Goal: Navigation & Orientation: Understand site structure

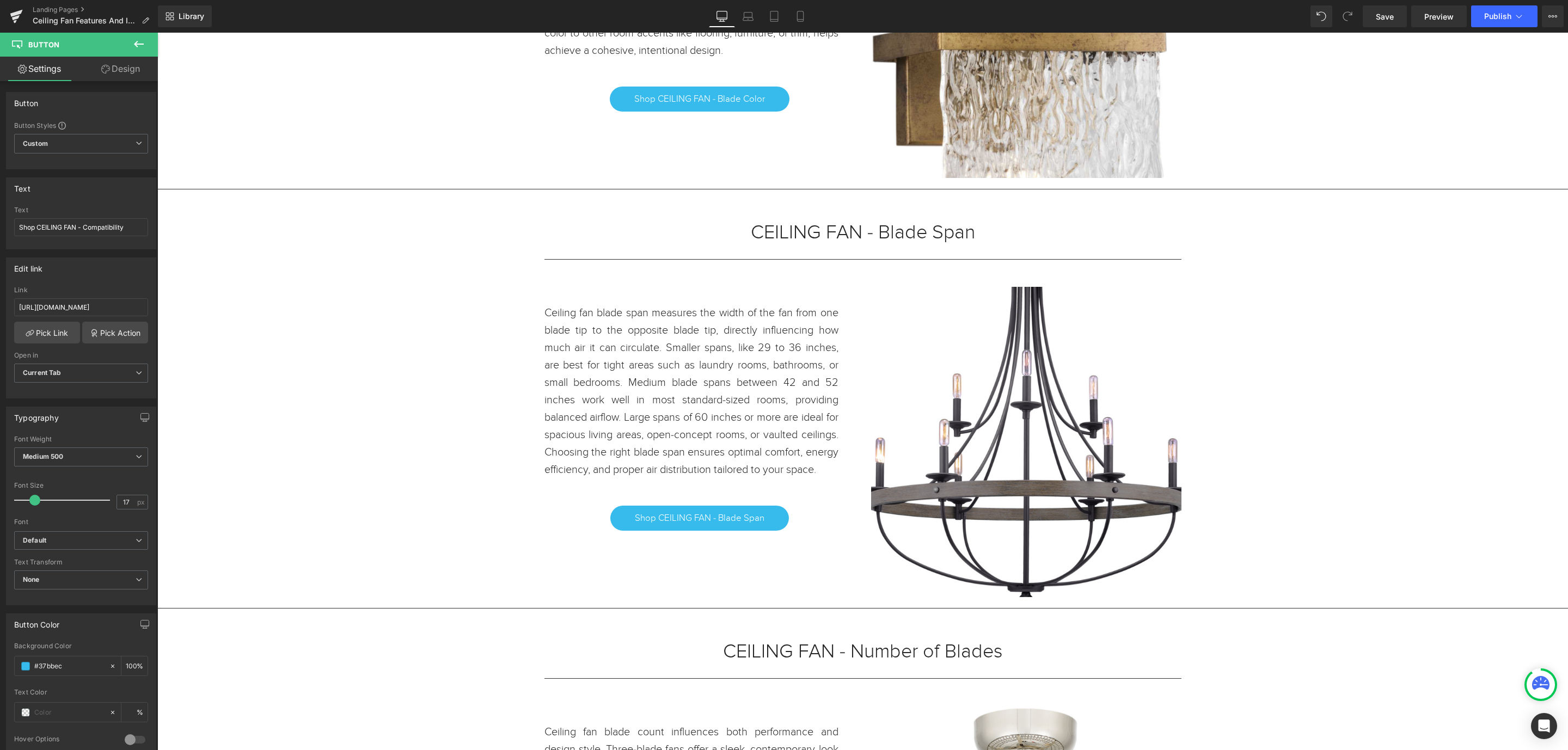
scroll to position [2912, 1398]
click at [20, 12] on icon at bounding box center [17, 13] width 12 height 7
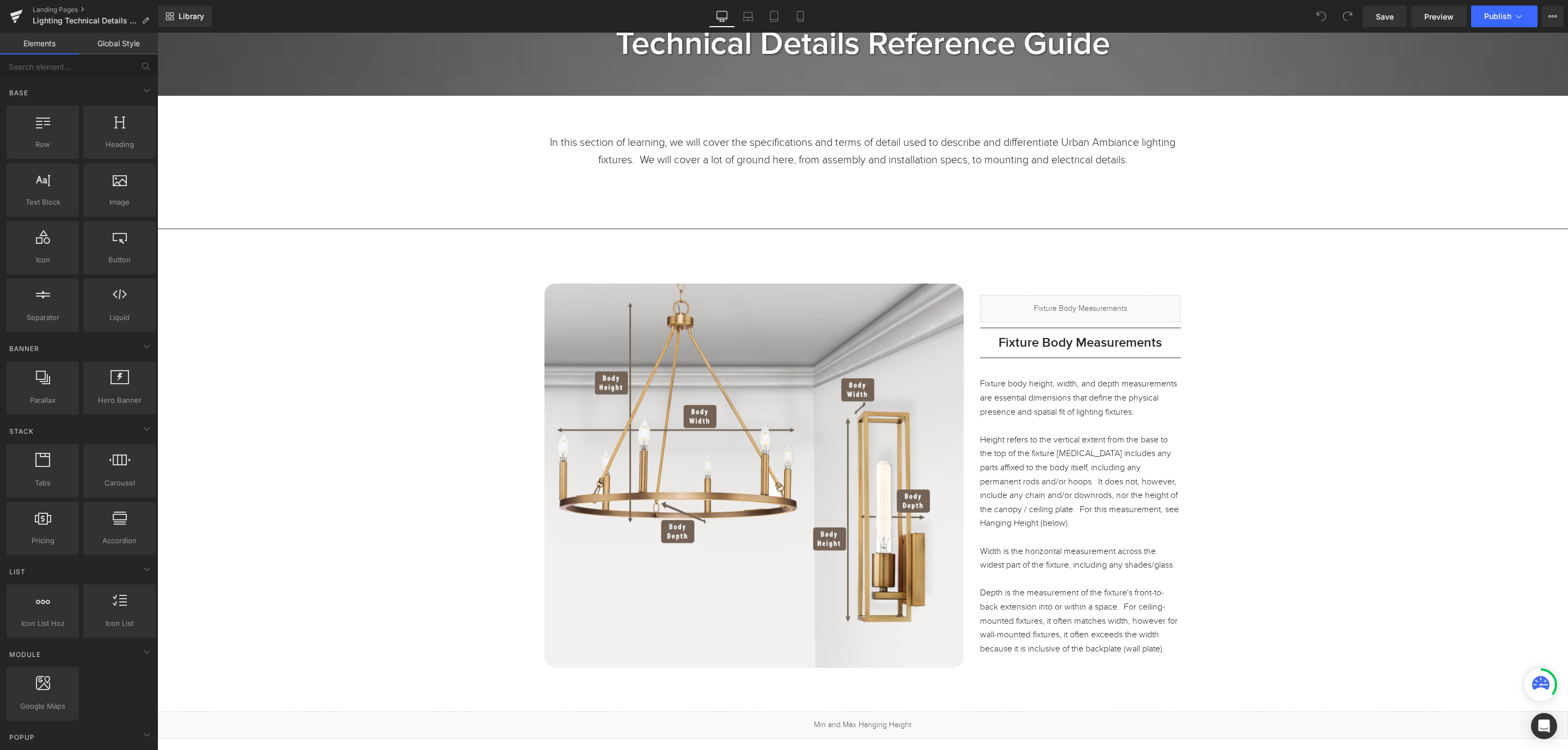
scroll to position [408, 0]
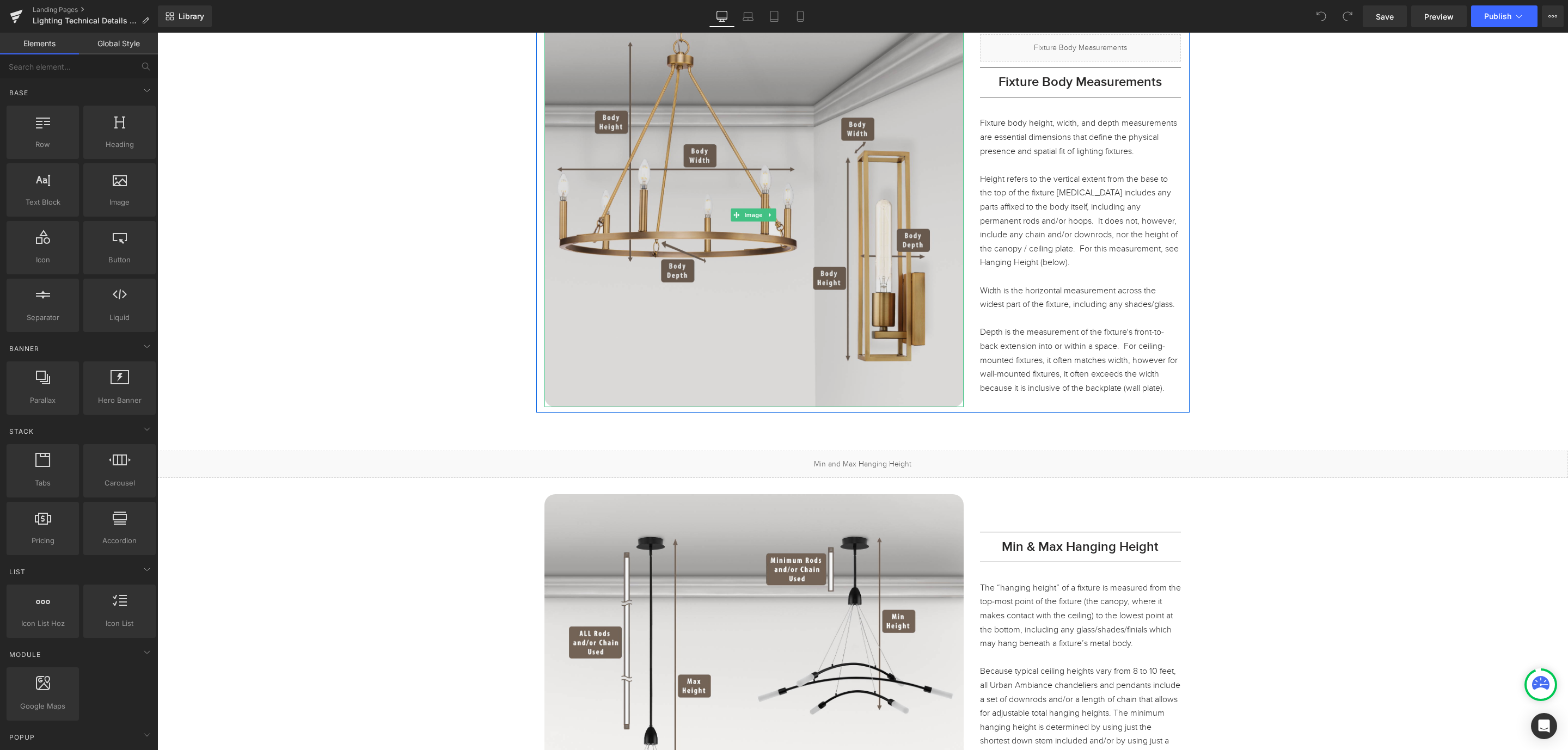
click at [865, 311] on img at bounding box center [754, 215] width 419 height 384
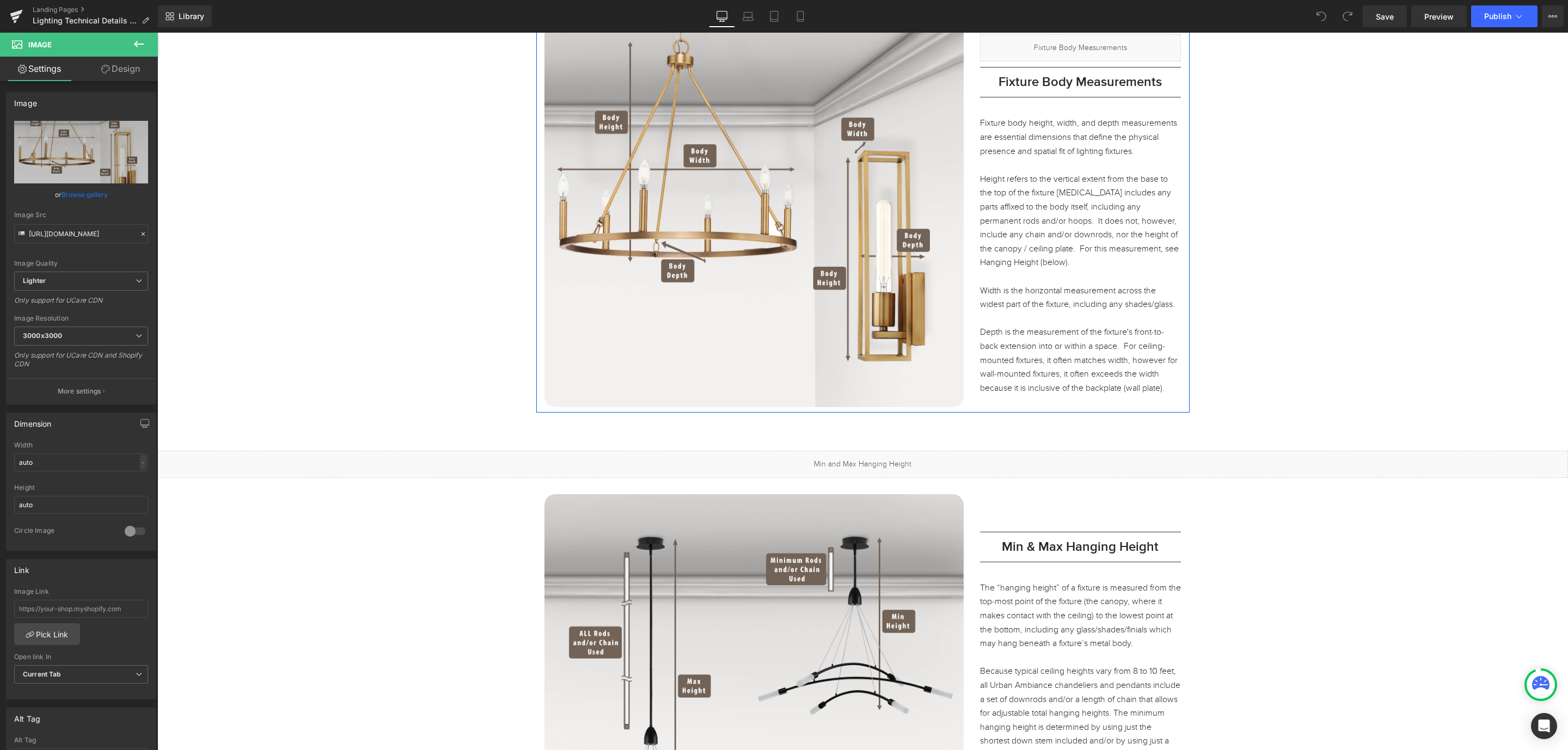
click at [1165, 409] on div "Image Liquid Separator Fixture Body Measurements Heading Separator Separator Fi…" at bounding box center [863, 209] width 653 height 406
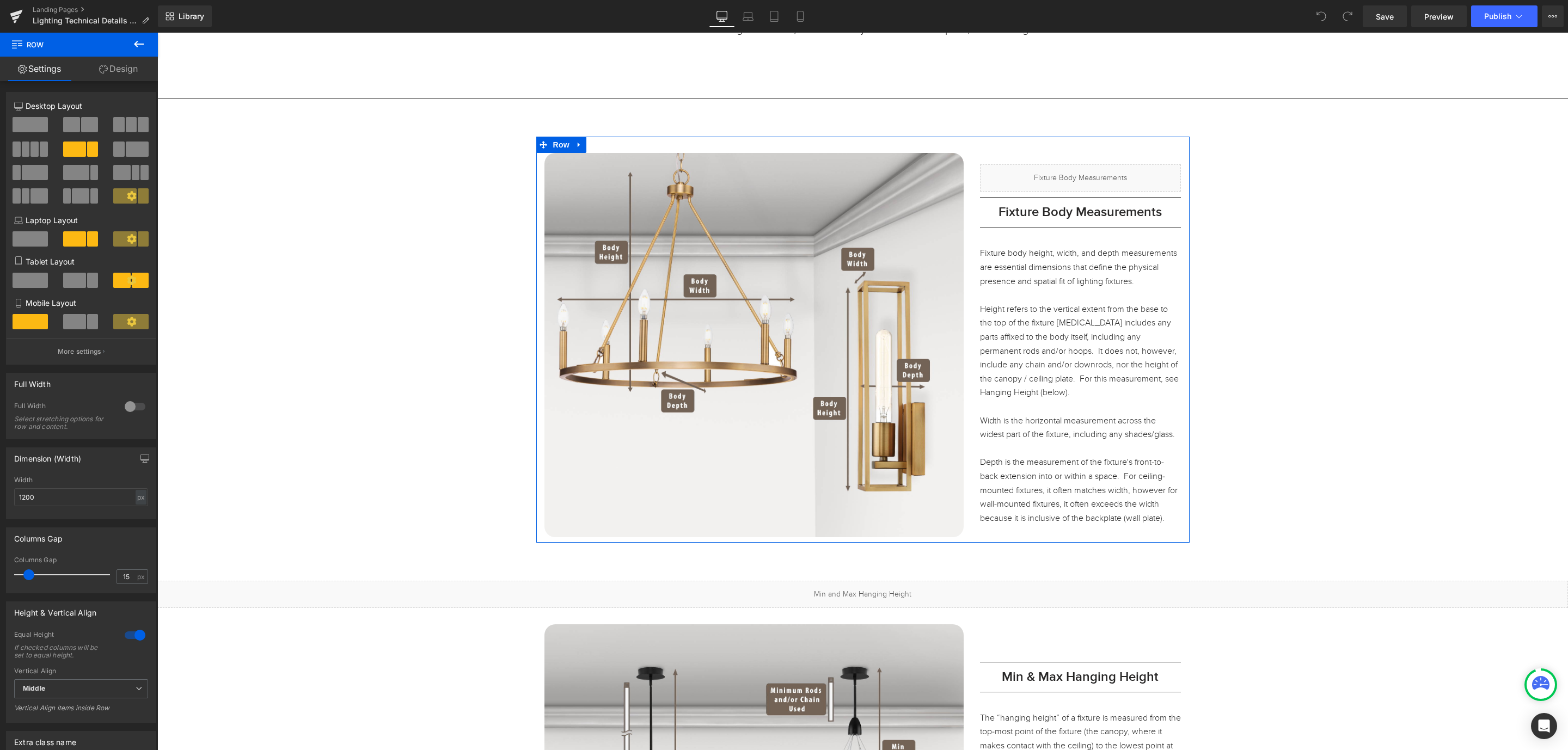
scroll to position [163, 0]
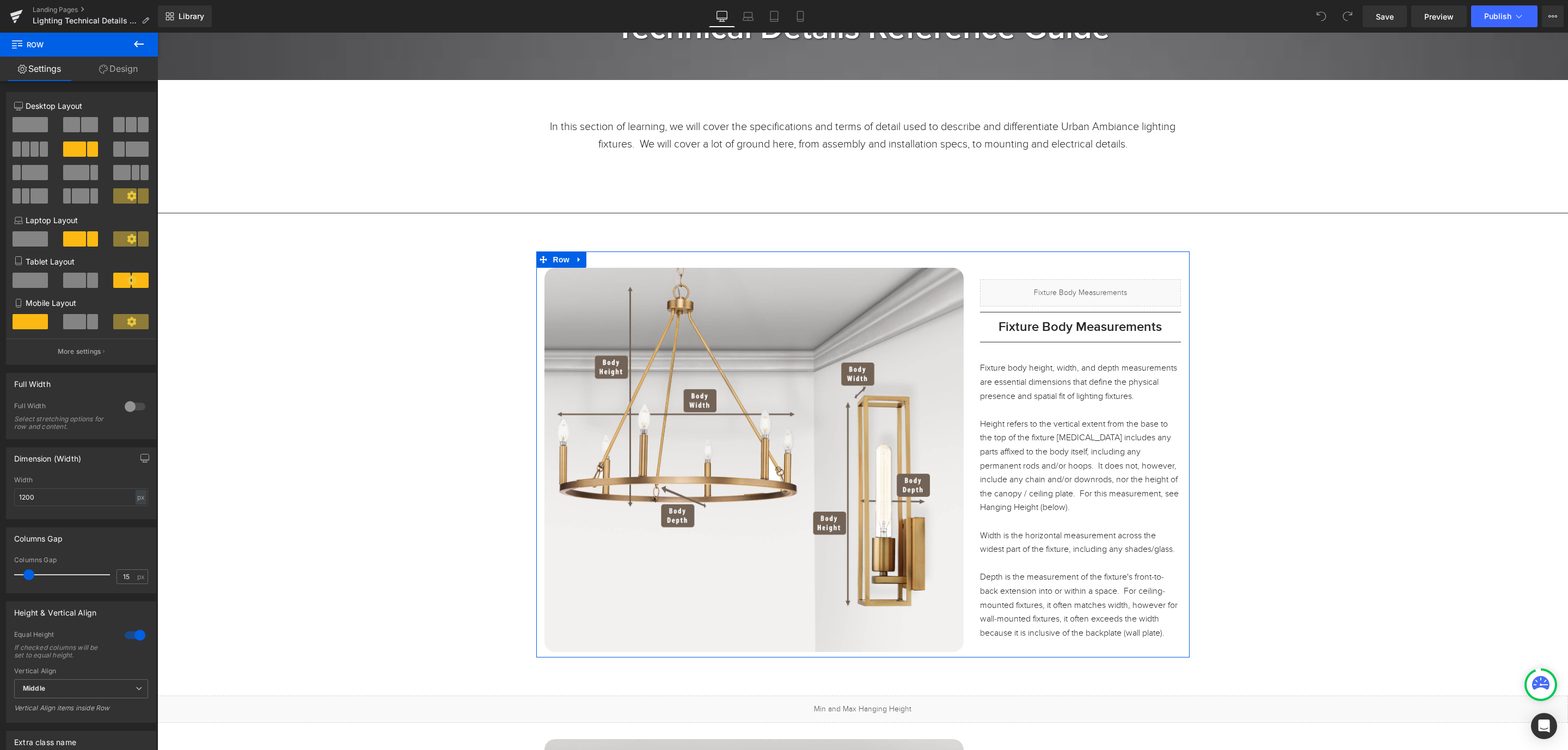
click at [157, 33] on div at bounding box center [157, 33] width 0 height 0
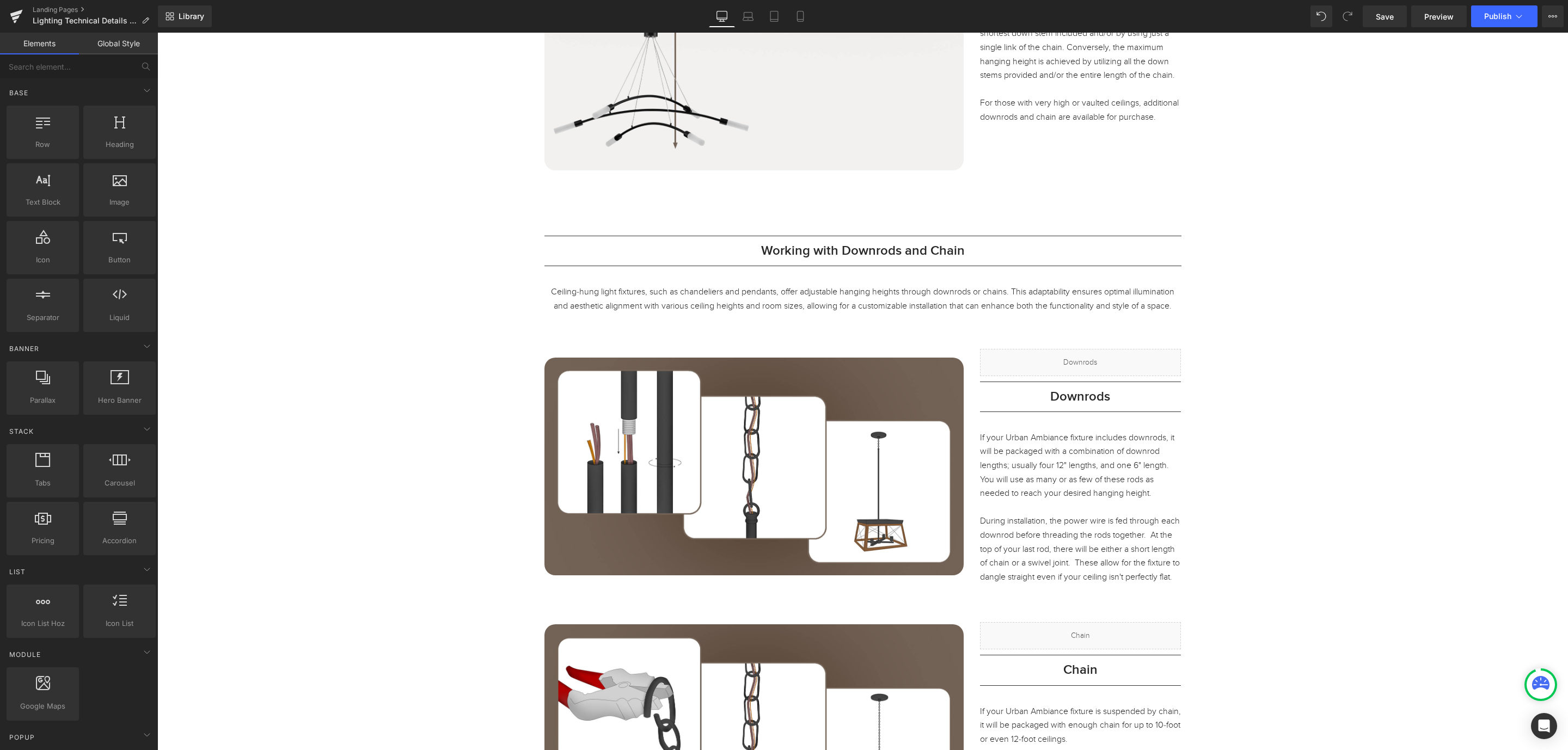
scroll to position [1143, 0]
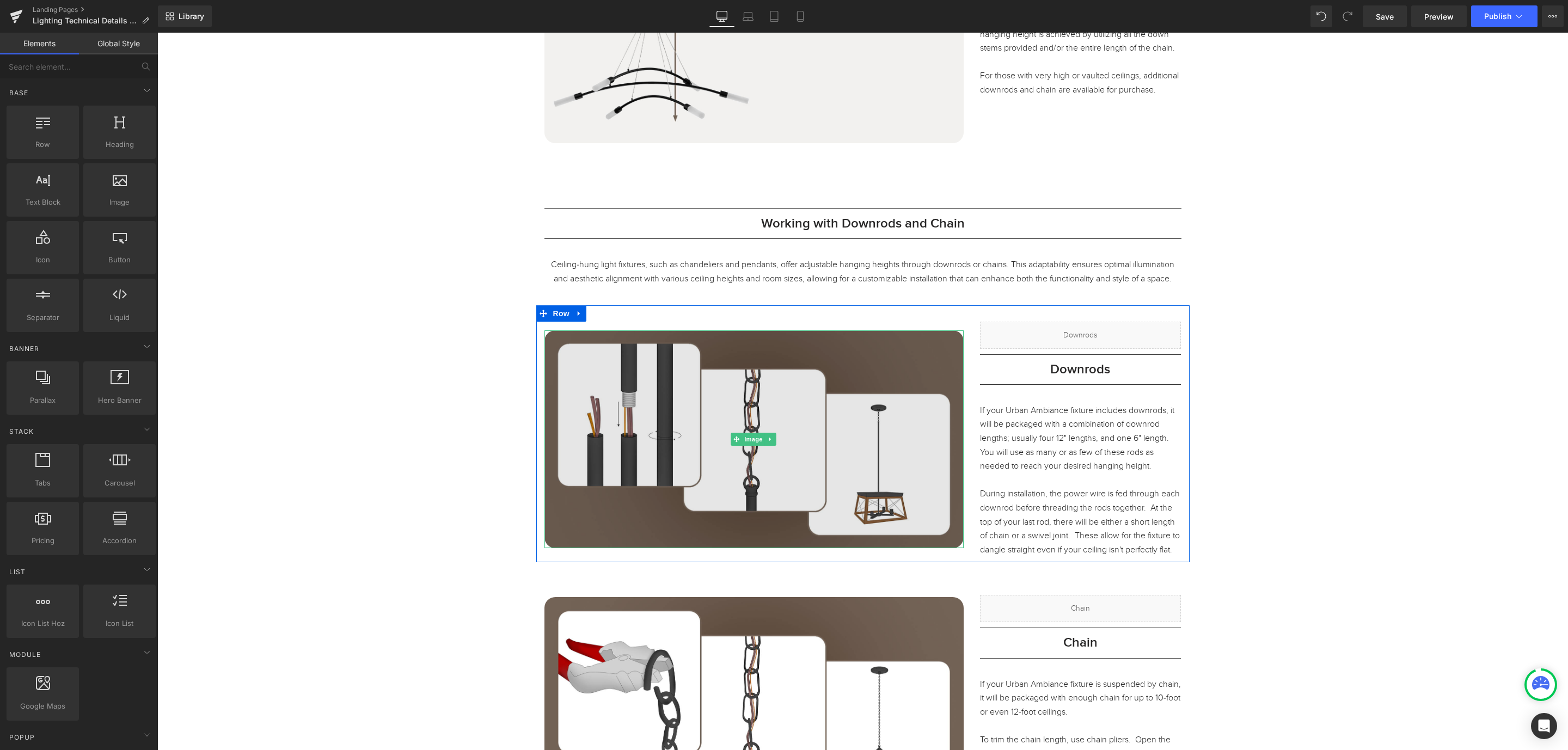
click at [857, 512] on img at bounding box center [754, 439] width 419 height 217
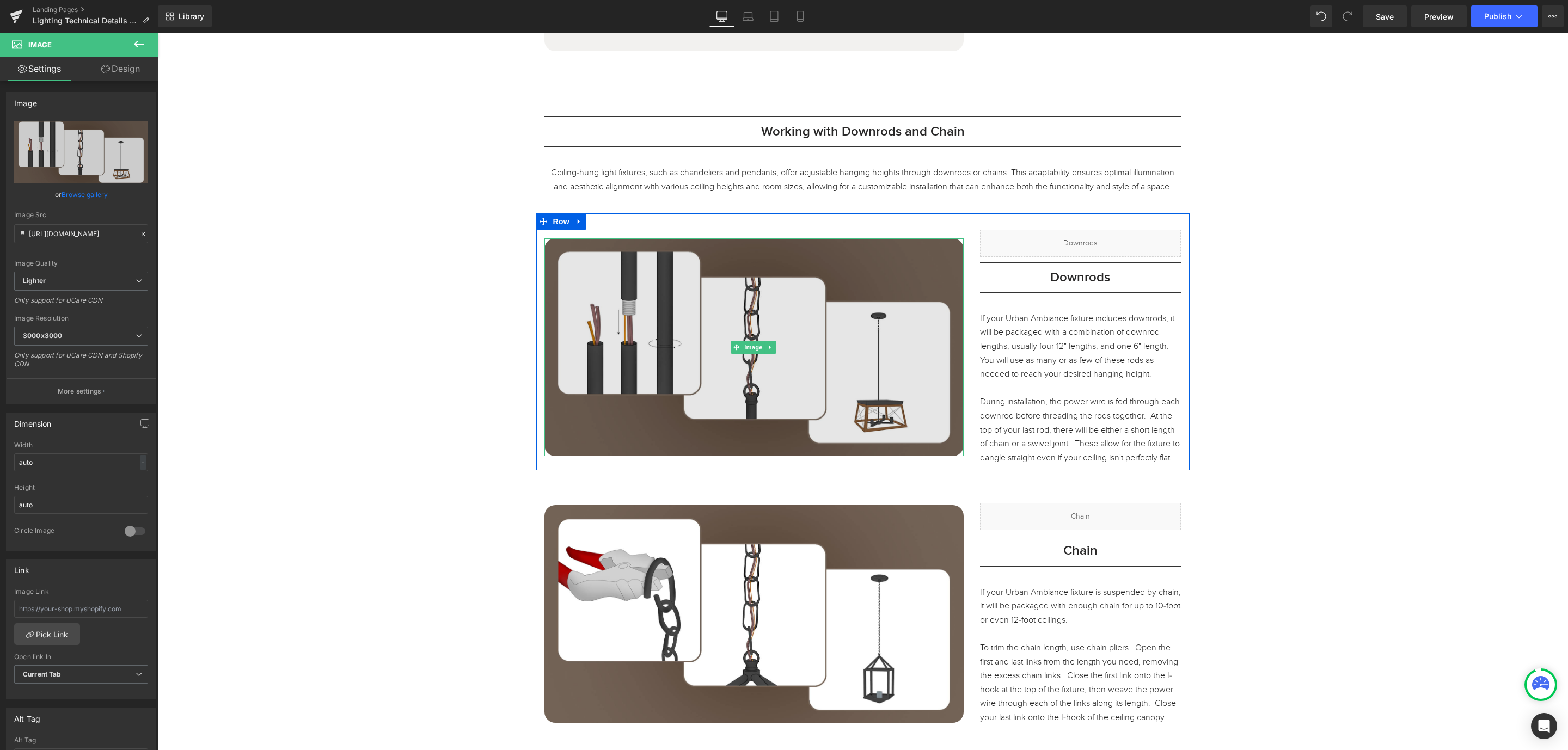
scroll to position [1387, 0]
